Goal: Task Accomplishment & Management: Use online tool/utility

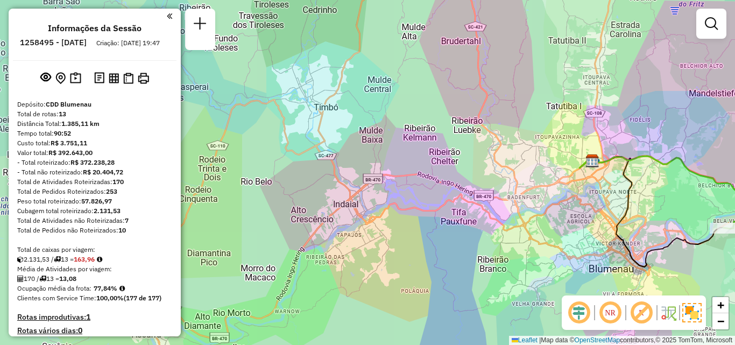
scroll to position [822, 0]
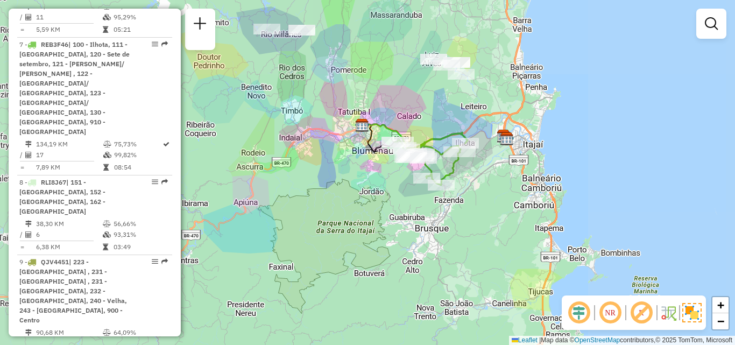
drag, startPoint x: 297, startPoint y: 159, endPoint x: 350, endPoint y: 162, distance: 52.8
click at [350, 162] on div "Janela de atendimento Grade de atendimento Capacidade Transportadoras Veículos …" at bounding box center [367, 172] width 735 height 345
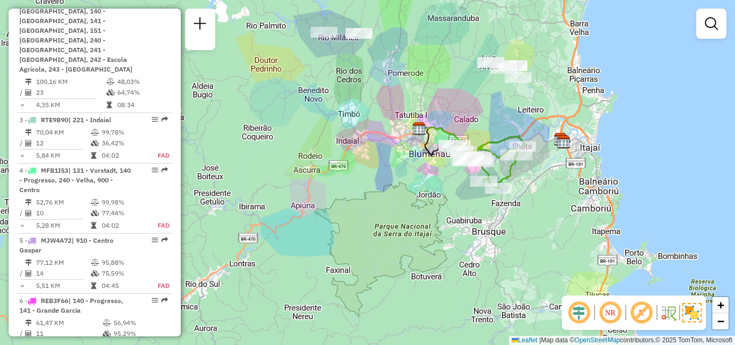
scroll to position [499, 0]
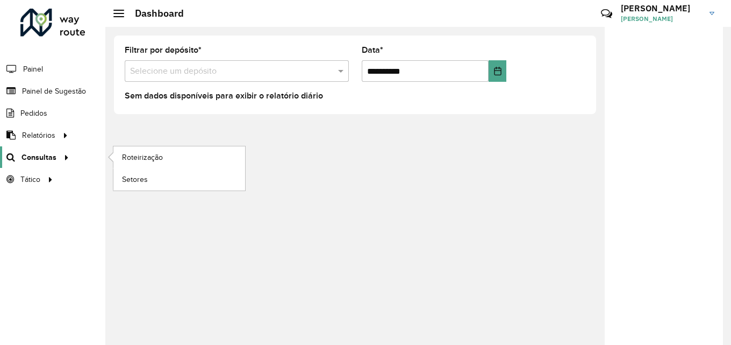
drag, startPoint x: 0, startPoint y: 0, endPoint x: 63, endPoint y: 153, distance: 165.7
click at [37, 153] on span "Consultas" at bounding box center [39, 157] width 35 height 11
click at [125, 153] on span "Roteirização" at bounding box center [144, 157] width 44 height 11
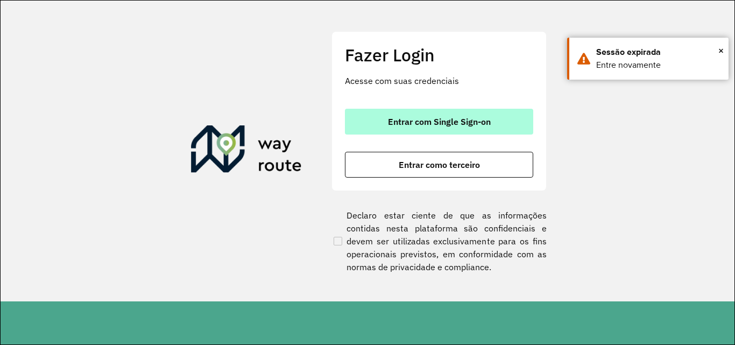
click at [365, 119] on button "Entrar com Single Sign-on" at bounding box center [439, 122] width 188 height 26
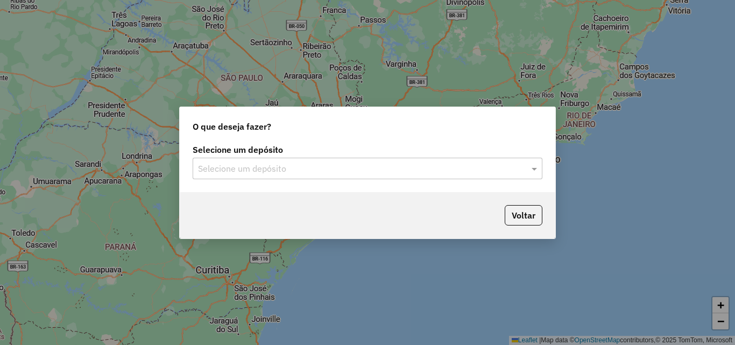
click at [246, 169] on input "text" at bounding box center [356, 168] width 317 height 13
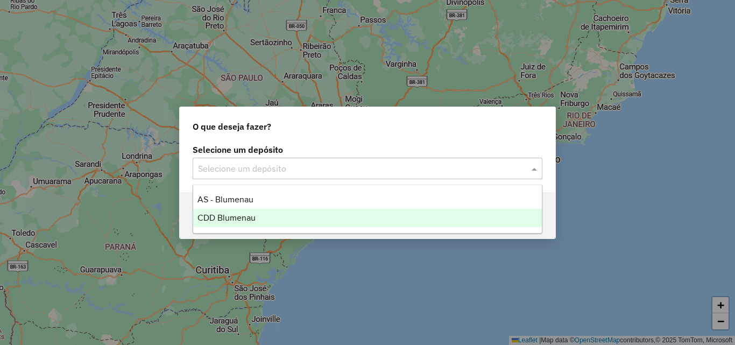
click at [242, 215] on span "CDD Blumenau" at bounding box center [226, 217] width 58 height 9
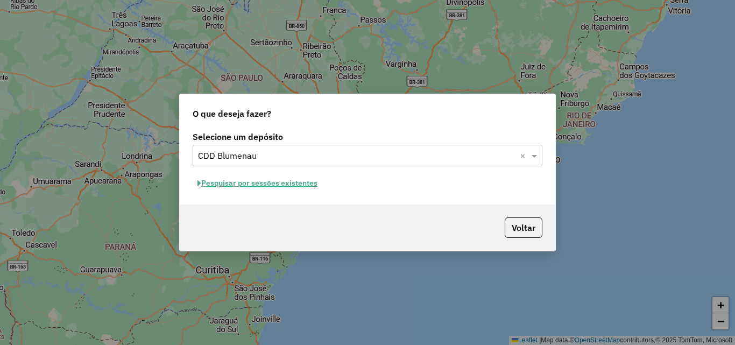
click at [302, 187] on button "Pesquisar por sessões existentes" at bounding box center [258, 183] width 130 height 17
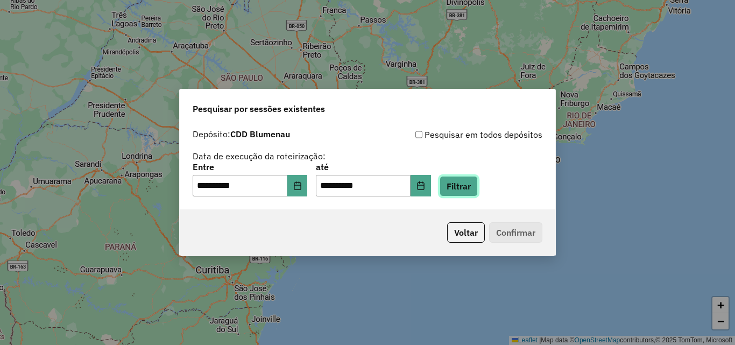
click at [465, 188] on button "Filtrar" at bounding box center [458, 186] width 38 height 20
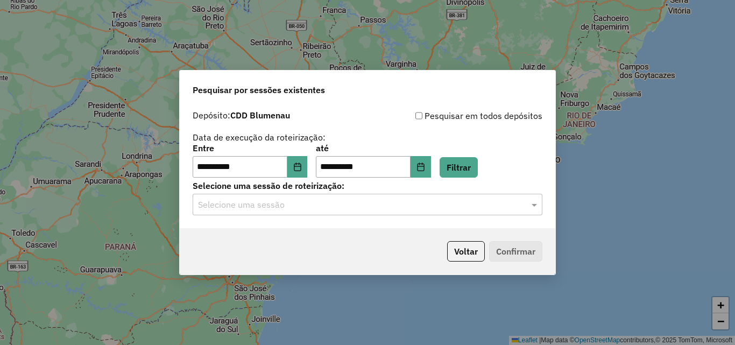
click at [275, 208] on input "text" at bounding box center [356, 204] width 317 height 13
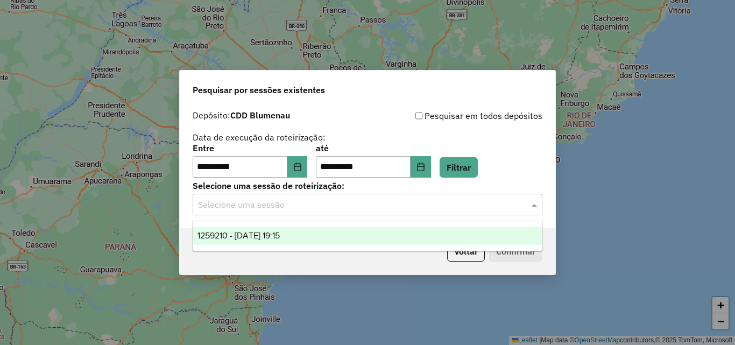
click at [280, 239] on span "1259210 - 04/09/2025 19:15" at bounding box center [238, 235] width 82 height 9
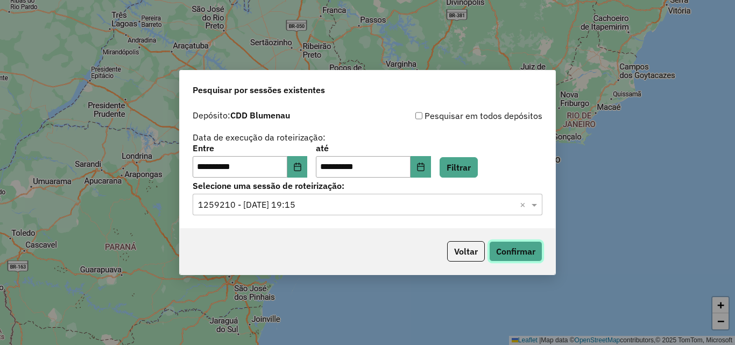
click at [510, 244] on button "Confirmar" at bounding box center [515, 251] width 53 height 20
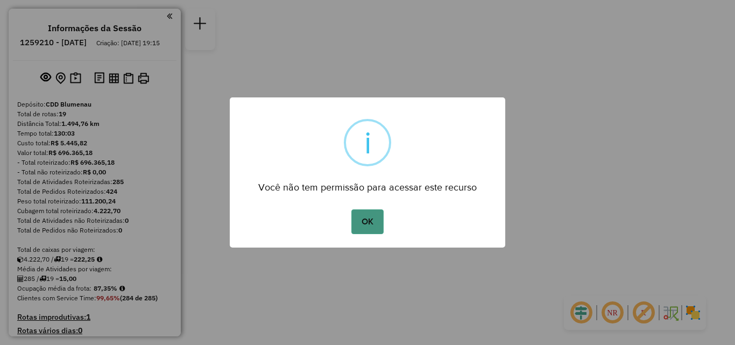
click at [368, 224] on button "OK" at bounding box center [367, 221] width 32 height 25
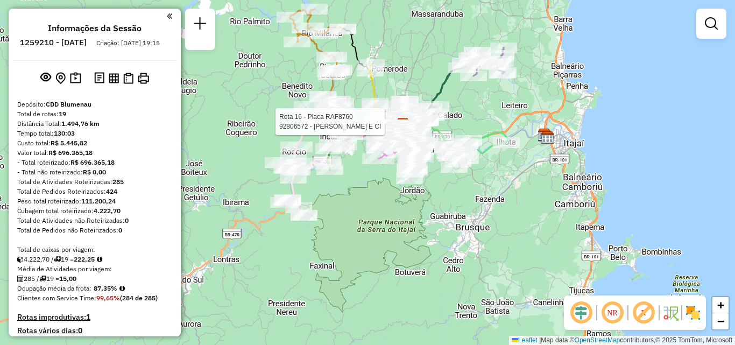
click at [386, 194] on div "Rota 16 - Placa RAF8760 92806572 - [PERSON_NAME] E CI Janela de atendimento Gra…" at bounding box center [367, 172] width 735 height 345
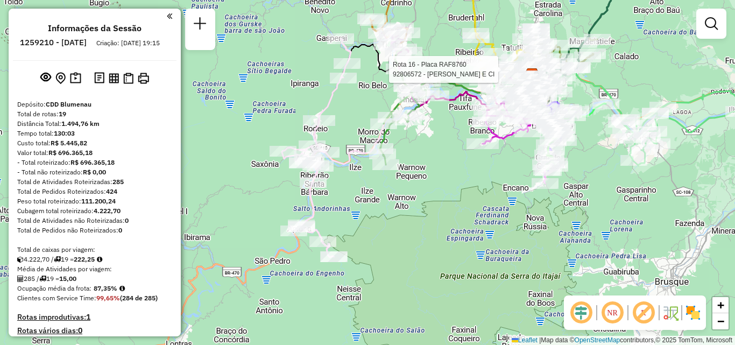
drag, startPoint x: 354, startPoint y: 190, endPoint x: 365, endPoint y: 222, distance: 33.7
click at [365, 222] on div "Rota 16 - Placa RAF8760 92806572 - VALDIR DA SILVA E CI Janela de atendimento G…" at bounding box center [367, 172] width 735 height 345
click at [371, 214] on div "Rota 16 - Placa RAF8760 92806572 - VALDIR DA SILVA E CI Janela de atendimento G…" at bounding box center [367, 172] width 735 height 345
